Goal: Task Accomplishment & Management: Use online tool/utility

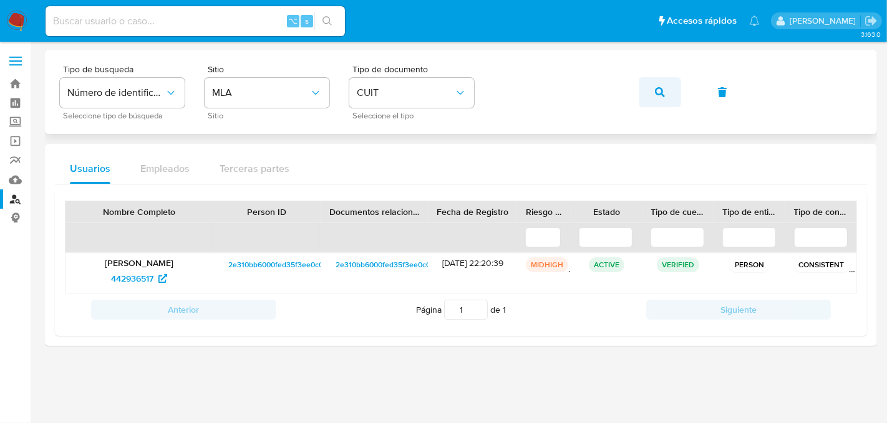
click at [656, 97] on icon "button" at bounding box center [660, 92] width 10 height 10
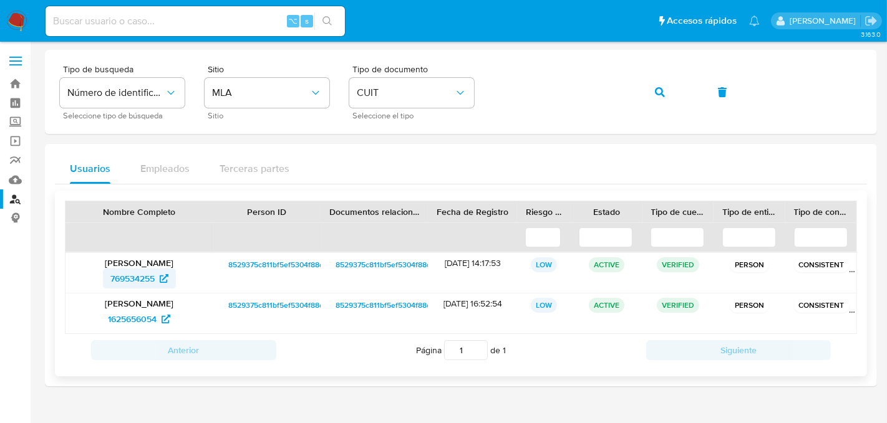
click at [135, 279] on span "769534255" at bounding box center [132, 279] width 44 height 20
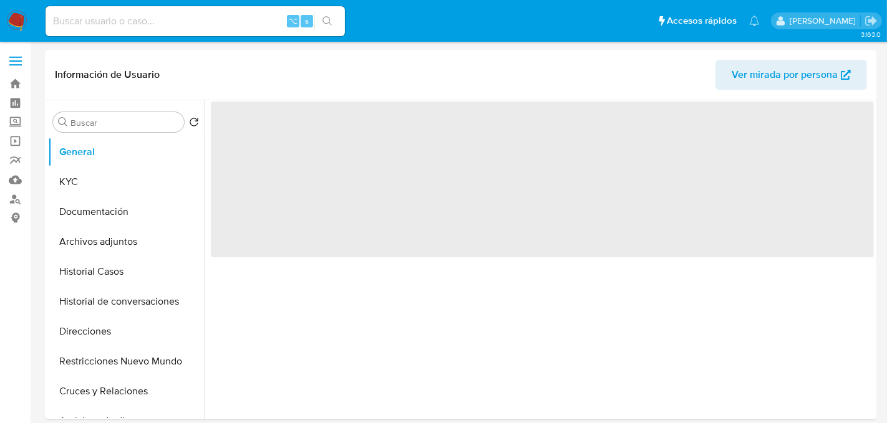
select select "10"
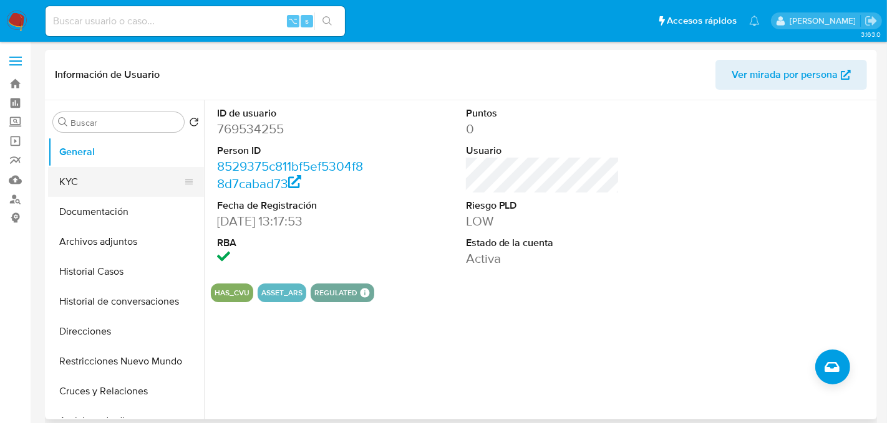
click at [110, 179] on button "KYC" at bounding box center [121, 182] width 146 height 30
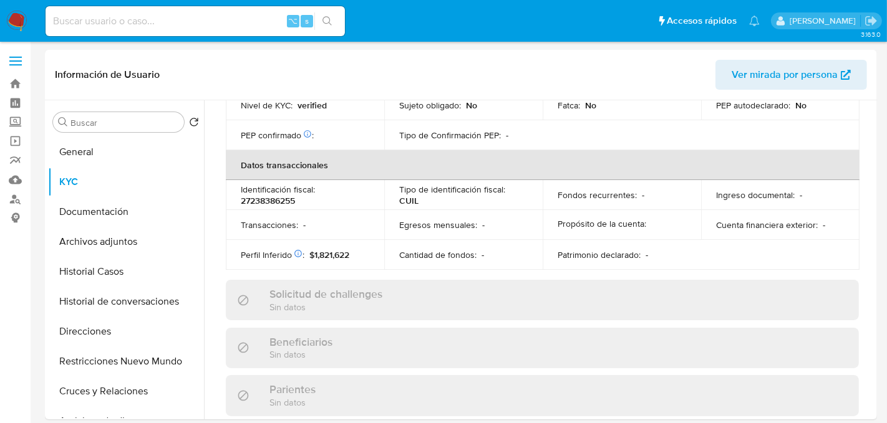
scroll to position [667, 0]
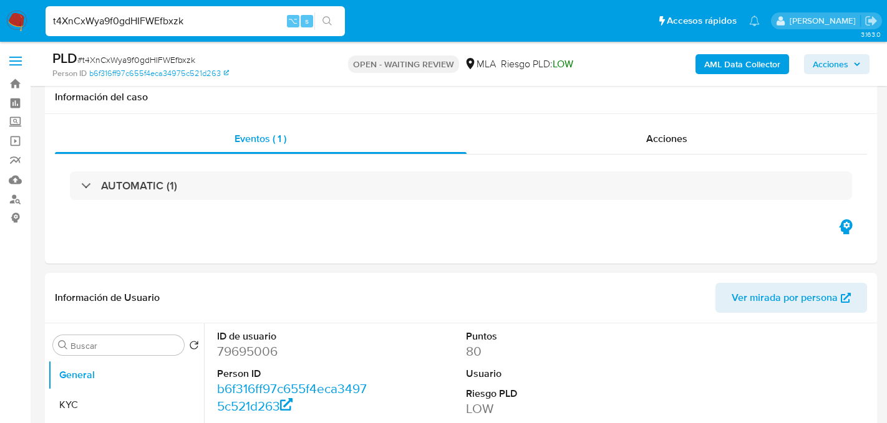
select select "10"
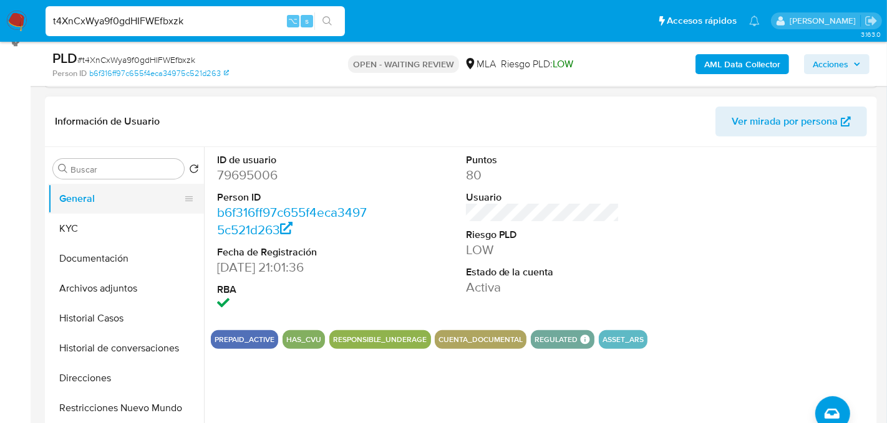
scroll to position [173, 0]
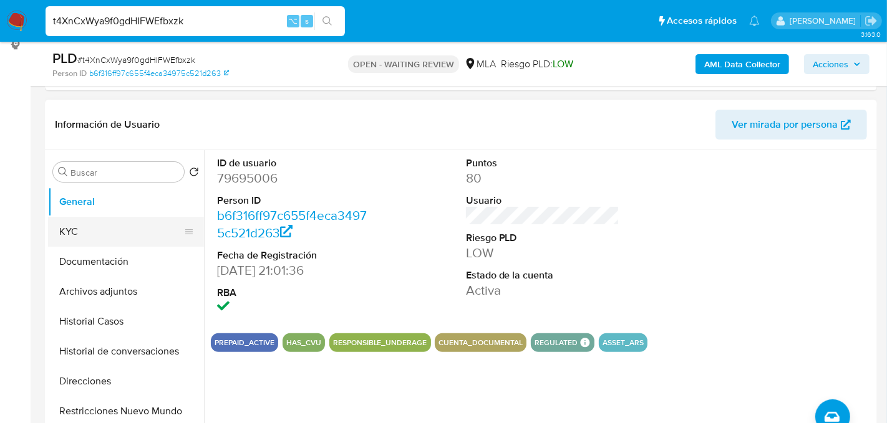
click at [86, 226] on button "KYC" at bounding box center [121, 232] width 146 height 30
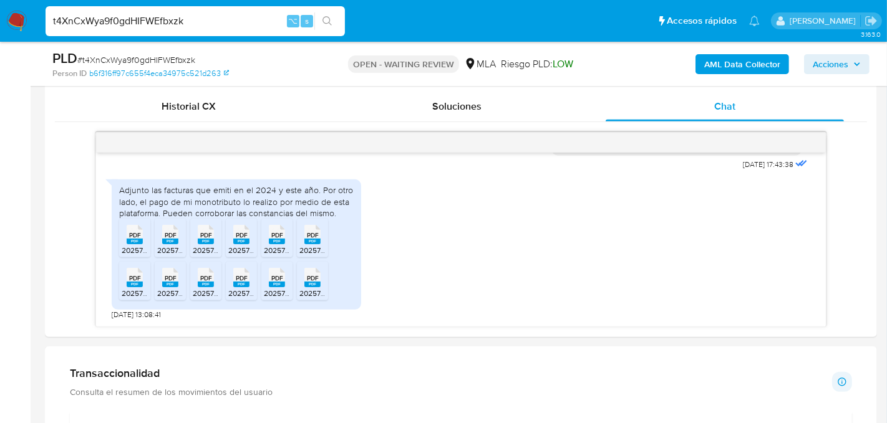
scroll to position [606, 0]
click at [143, 246] on span "20257479871_011_00001_00000017 bonavita - jul 5278437.pdf" at bounding box center [247, 248] width 250 height 11
click at [163, 247] on span "20257479871_011_00001_00000006 Bonavita - Usman - enero 2626029.pdf" at bounding box center [283, 248] width 253 height 11
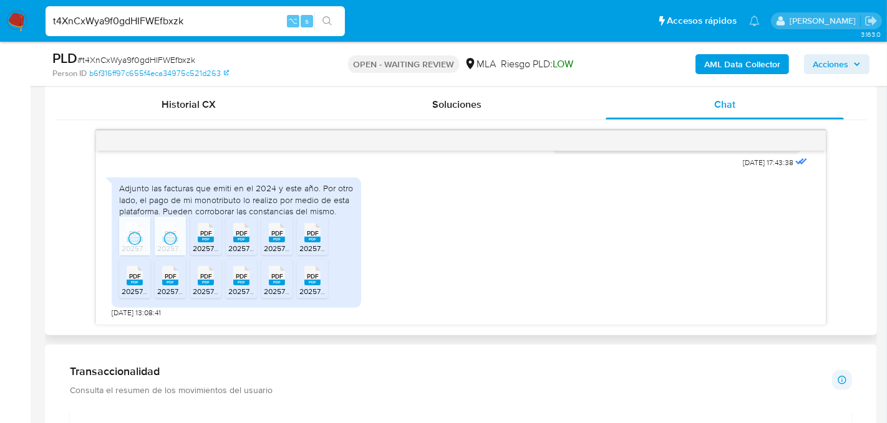
click at [188, 240] on ul "PDF PDF 20257479871_011_00001_00000017 bonavita - jul 5278437.pdf PDF PDF 20257…" at bounding box center [236, 260] width 235 height 86
click at [206, 240] on rect at bounding box center [206, 240] width 16 height 6
click at [238, 234] on span "PDF" at bounding box center [242, 234] width 12 height 8
click at [271, 231] on span "PDF" at bounding box center [277, 234] width 12 height 8
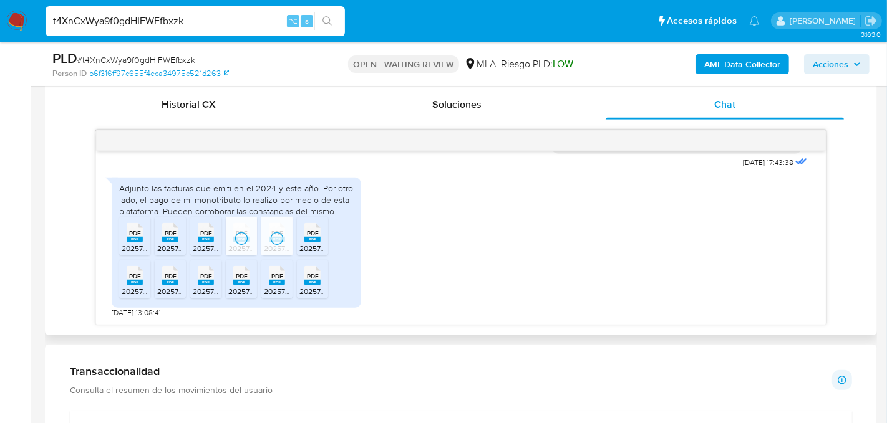
click at [303, 238] on div "PDF PDF" at bounding box center [312, 232] width 26 height 24
click at [136, 289] on span "20257479871_011_00001_00000013 BONAVITA -USMAN 4990903.pdf" at bounding box center [234, 291] width 225 height 11
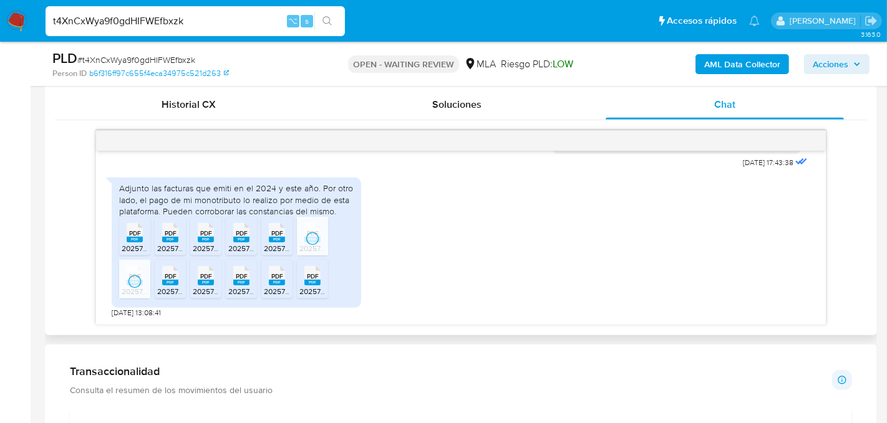
click at [172, 289] on span "20257479871_011_00001_00000015 bonavita - marzo 2025 - 5483037.pdf" at bounding box center [280, 291] width 247 height 11
click at [198, 286] on span "20257479871_011_00001_00000010 bonavita - usman - 4204558.pdf" at bounding box center [307, 291] width 229 height 11
click at [237, 285] on icon "PDF" at bounding box center [241, 276] width 16 height 22
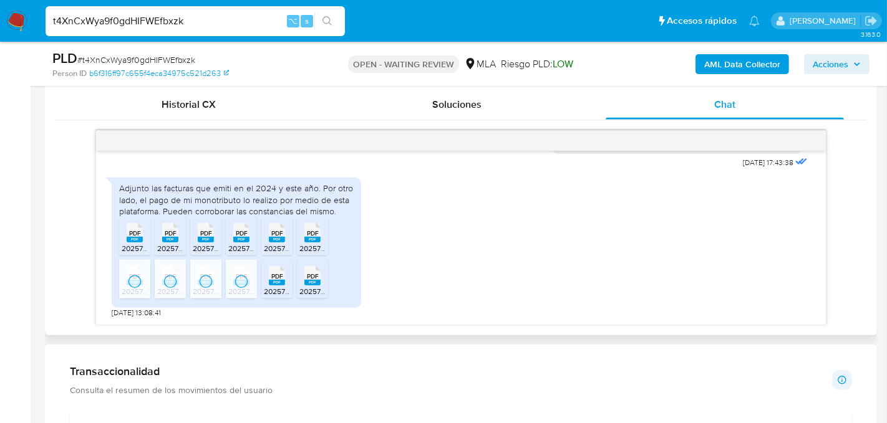
click at [278, 280] on rect at bounding box center [277, 283] width 16 height 6
click at [315, 274] on span "PDF" at bounding box center [313, 277] width 12 height 8
